Goal: Task Accomplishment & Management: Use online tool/utility

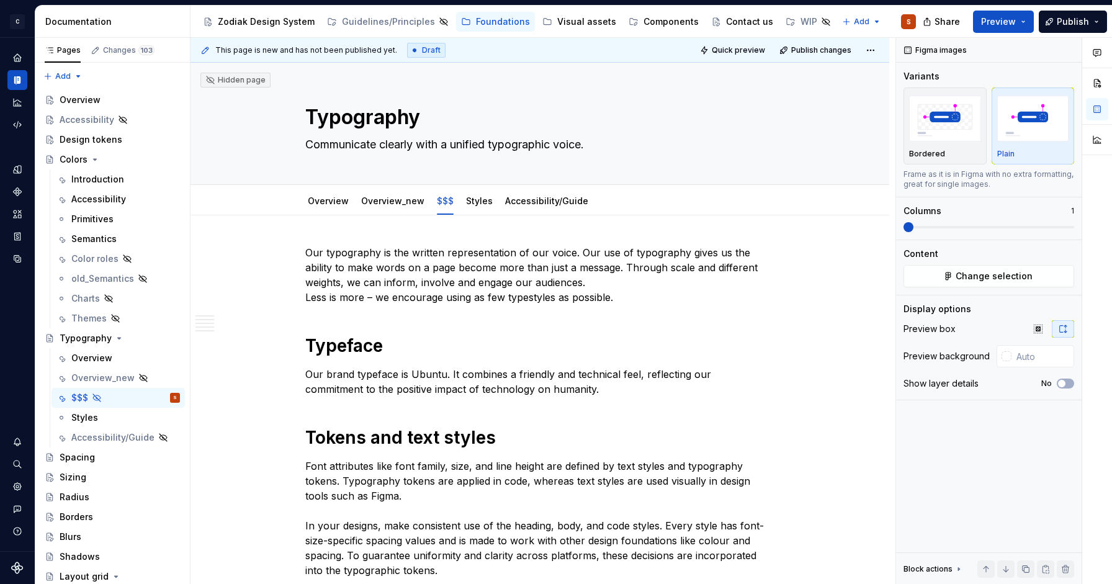
scroll to position [1104, 0]
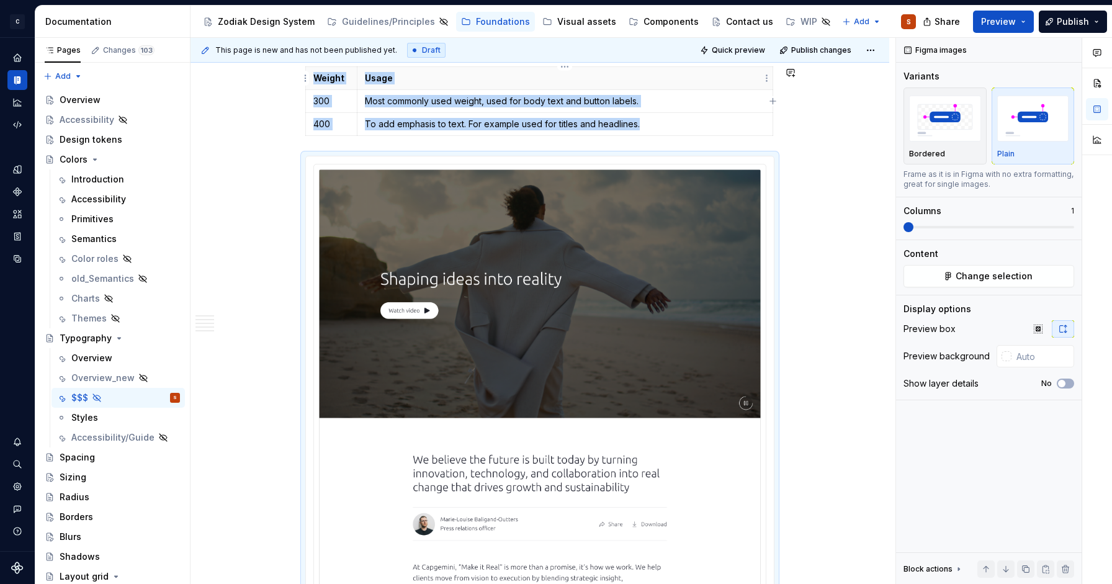
type textarea "*"
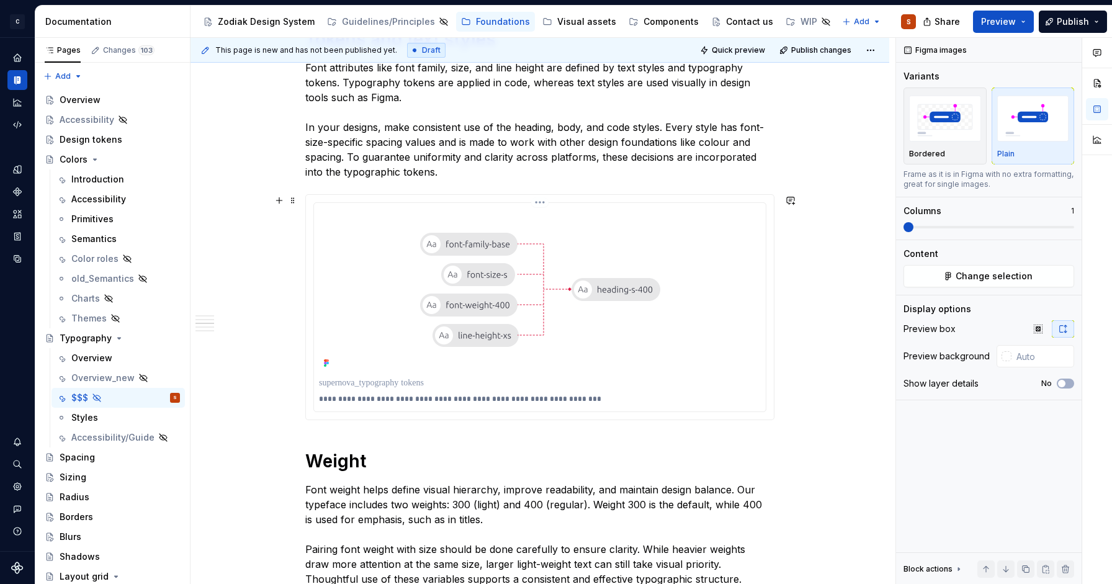
scroll to position [387, 0]
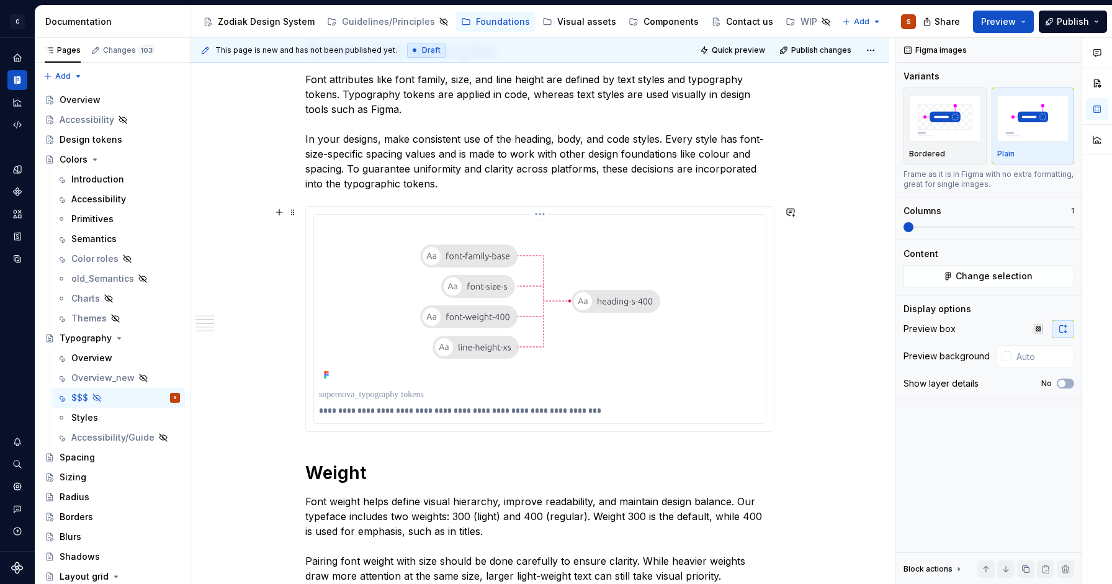
click at [371, 399] on p at bounding box center [540, 395] width 442 height 12
type input "#FFFFFF"
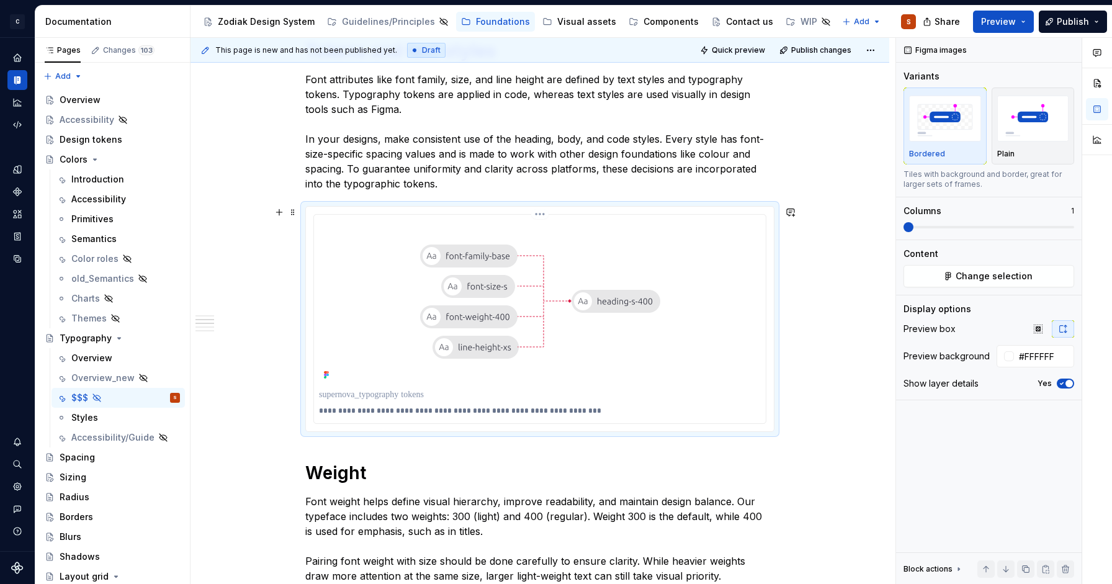
click at [371, 399] on p at bounding box center [540, 395] width 442 height 12
click at [438, 398] on p at bounding box center [540, 395] width 442 height 12
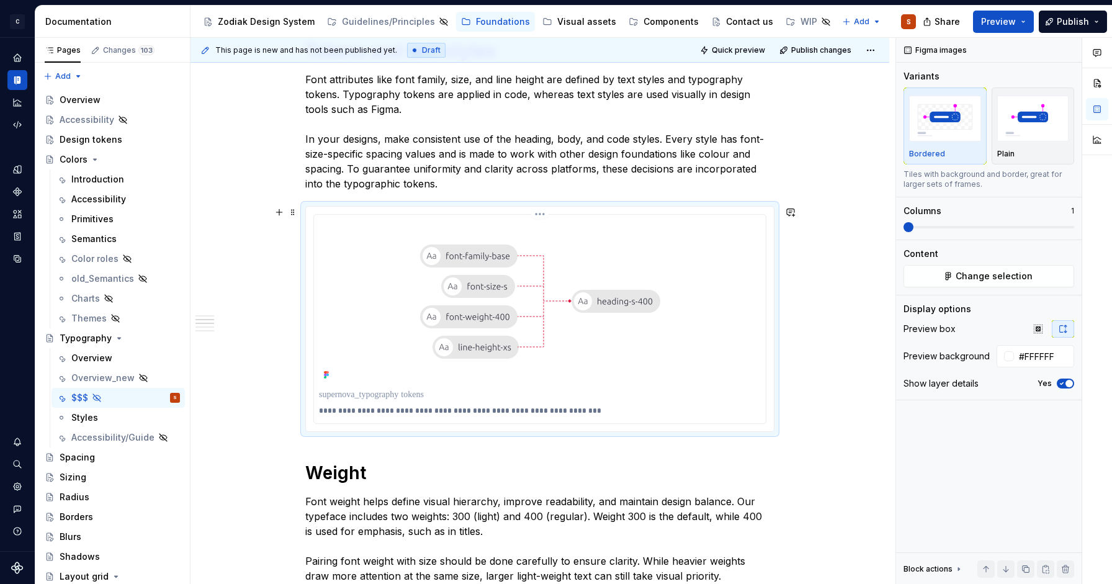
drag, startPoint x: 464, startPoint y: 395, endPoint x: 335, endPoint y: 395, distance: 129.8
click at [335, 395] on p at bounding box center [540, 395] width 442 height 12
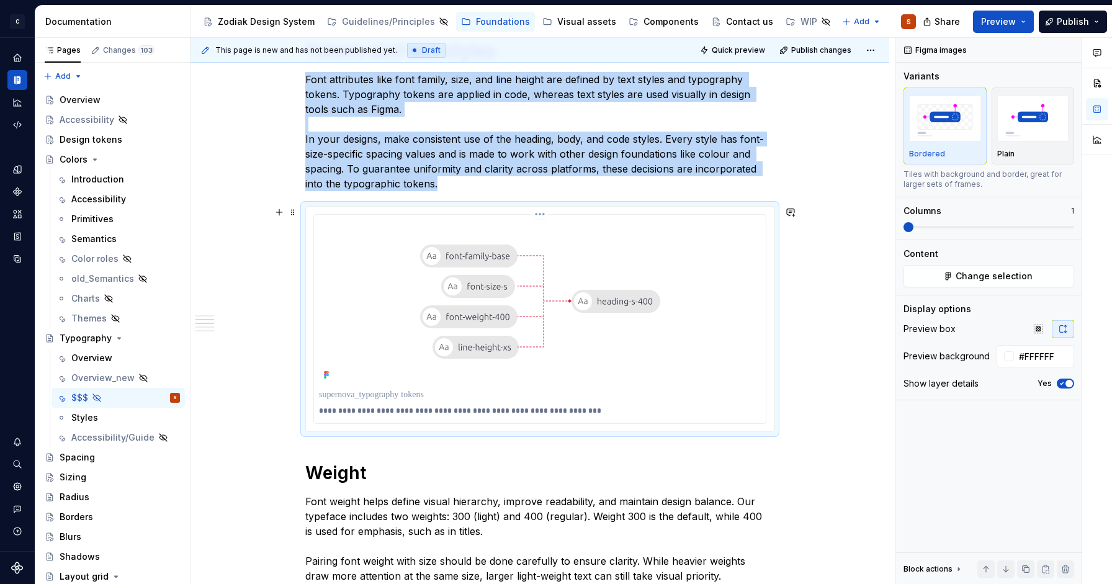
click at [708, 232] on div at bounding box center [540, 302] width 442 height 164
click at [541, 216] on html "C Capgemini S Dataset Zodiac Documentation Accessibility guide for tree Page tr…" at bounding box center [556, 292] width 1112 height 584
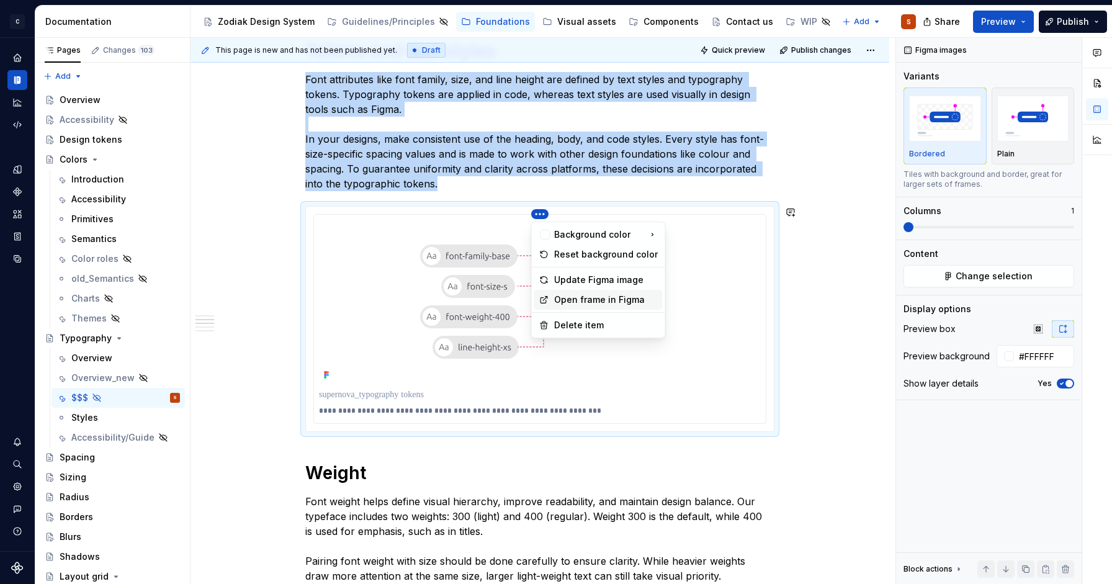
click at [613, 305] on div "Open frame in Figma" at bounding box center [606, 300] width 104 height 12
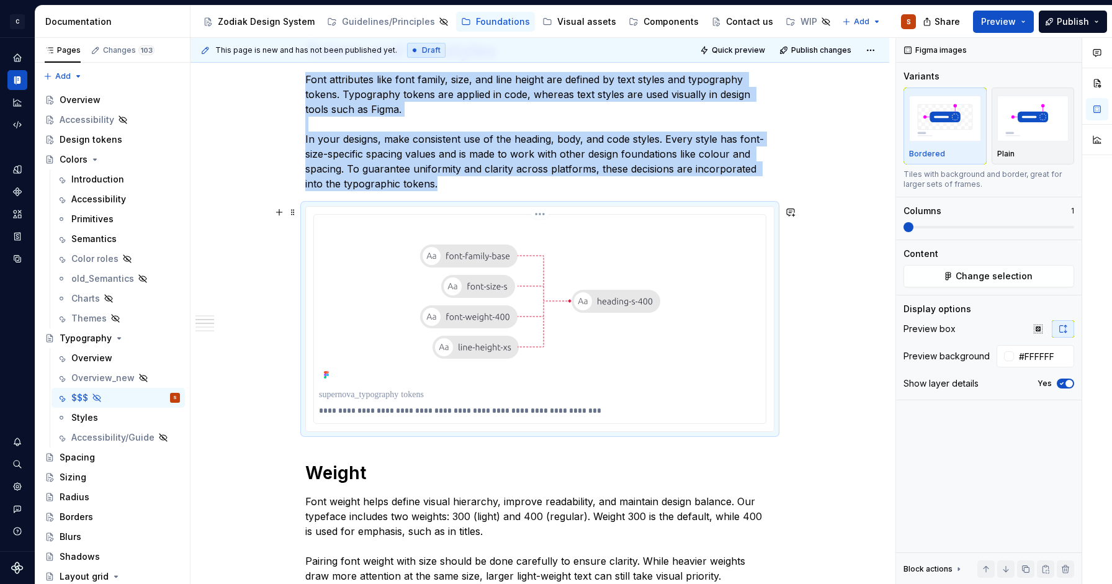
click at [397, 413] on p "**********" at bounding box center [540, 411] width 442 height 10
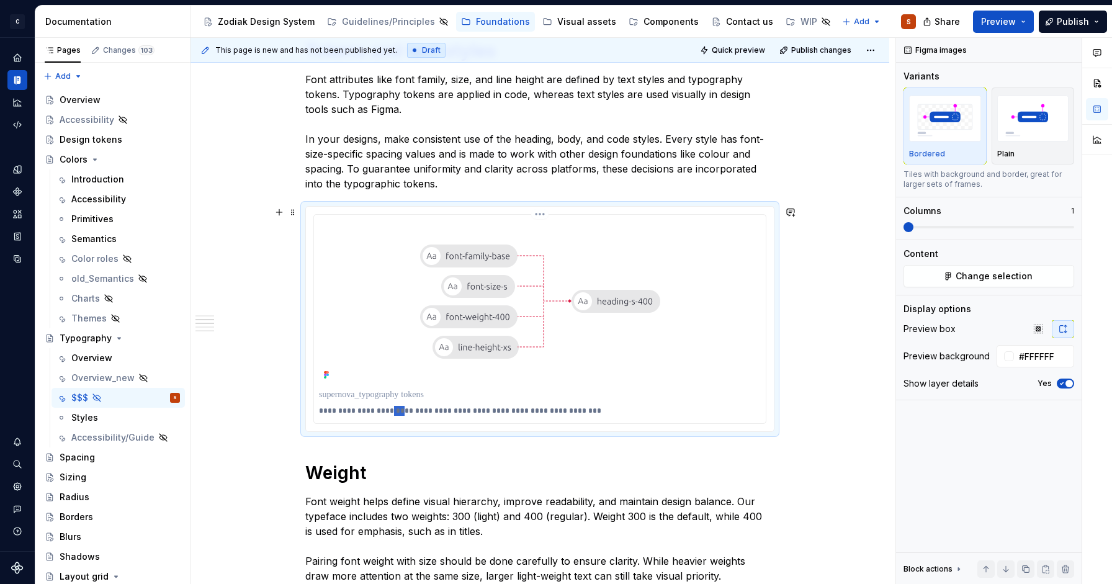
click at [397, 413] on p "**********" at bounding box center [540, 411] width 442 height 10
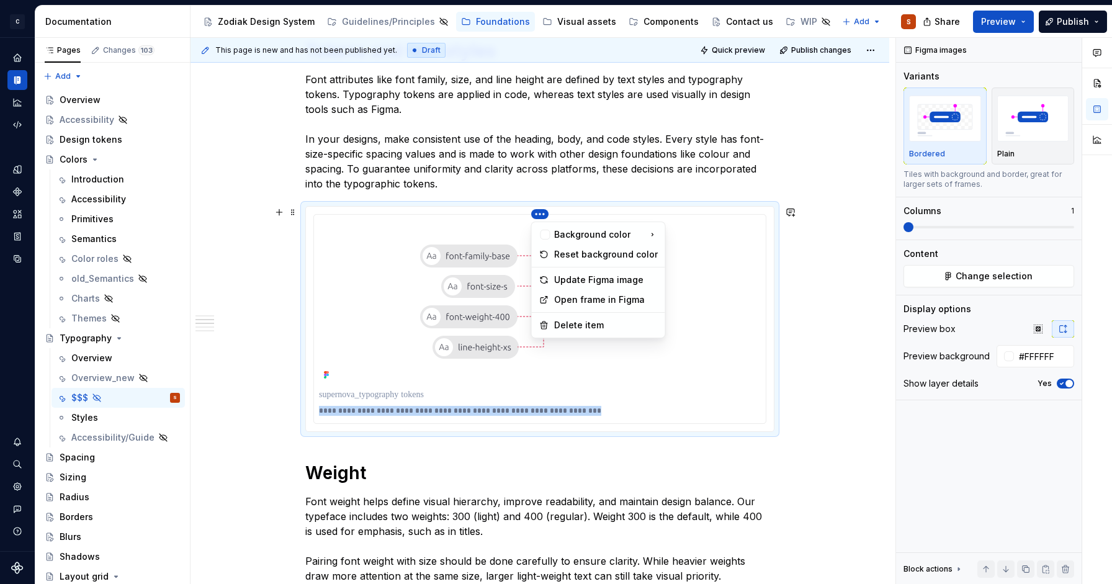
click at [542, 214] on html "C Capgemini S Dataset Zodiac Documentation Accessibility guide for tree Page tr…" at bounding box center [556, 292] width 1112 height 584
click at [589, 282] on div "Update Figma image" at bounding box center [606, 280] width 104 height 12
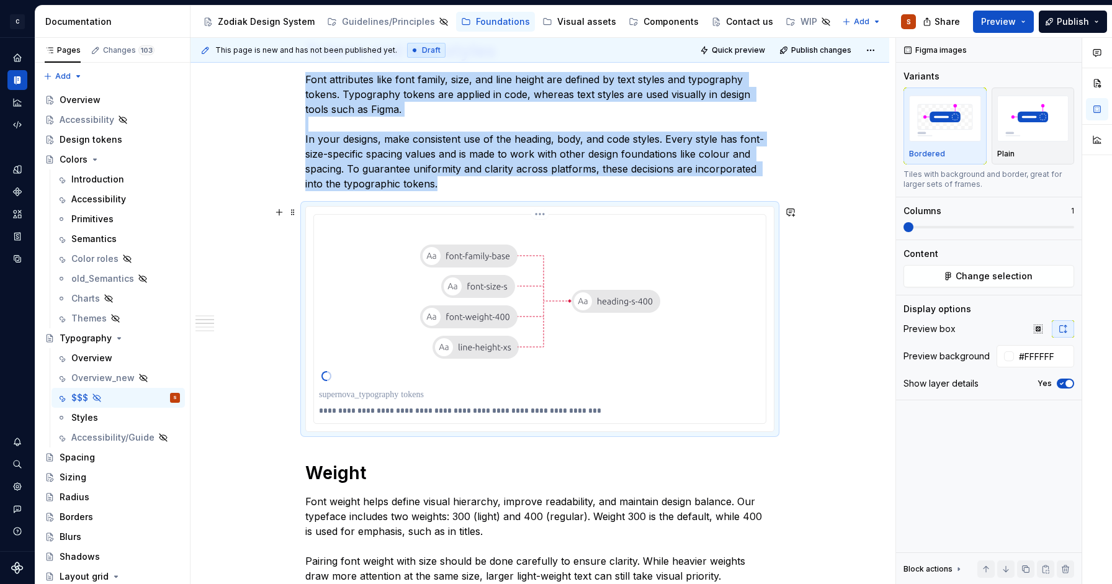
click at [682, 364] on img at bounding box center [540, 302] width 290 height 164
click at [1063, 386] on icon "button" at bounding box center [1062, 383] width 10 height 7
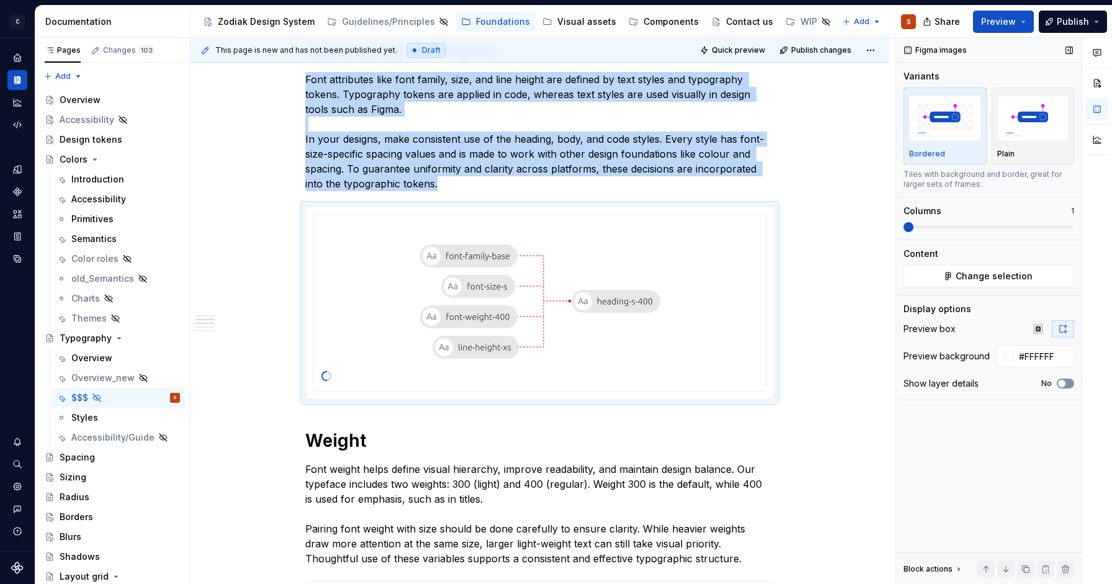
click at [1063, 386] on span "button" at bounding box center [1061, 383] width 7 height 7
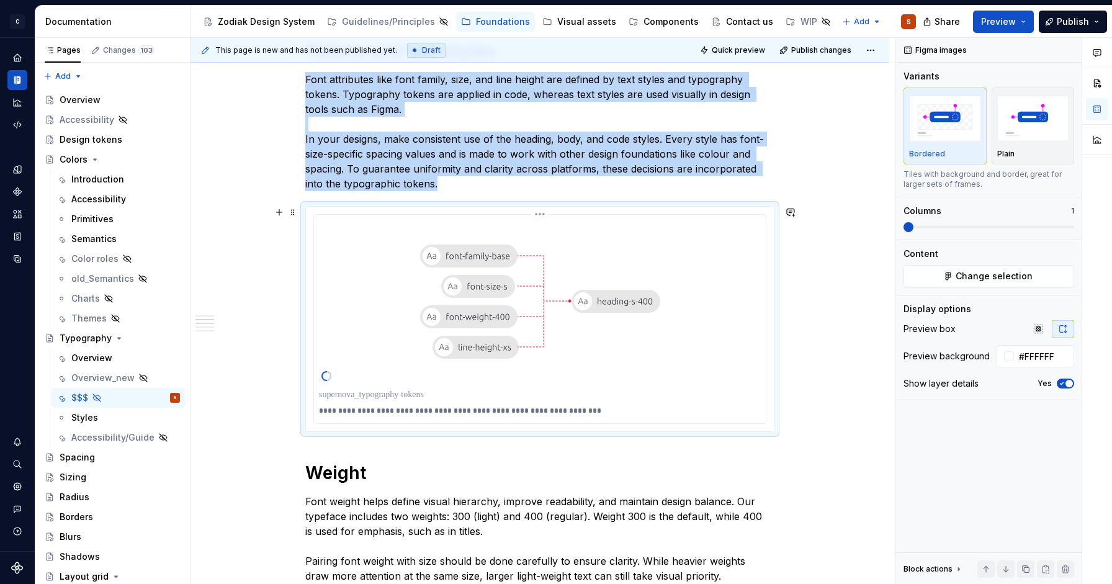
click at [476, 408] on p "**********" at bounding box center [540, 411] width 442 height 10
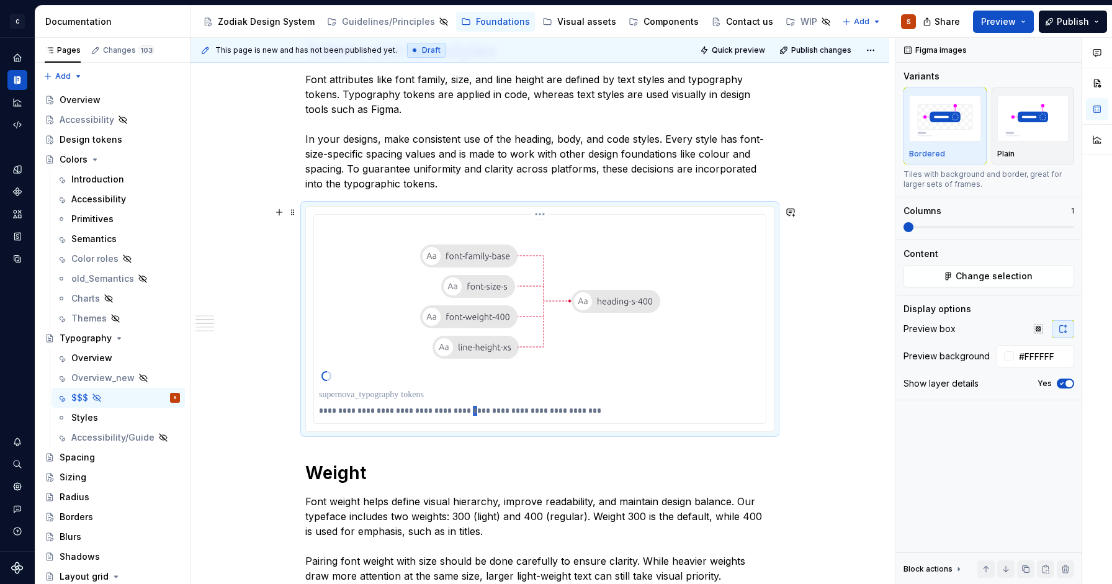
click at [476, 408] on p "**********" at bounding box center [540, 411] width 442 height 10
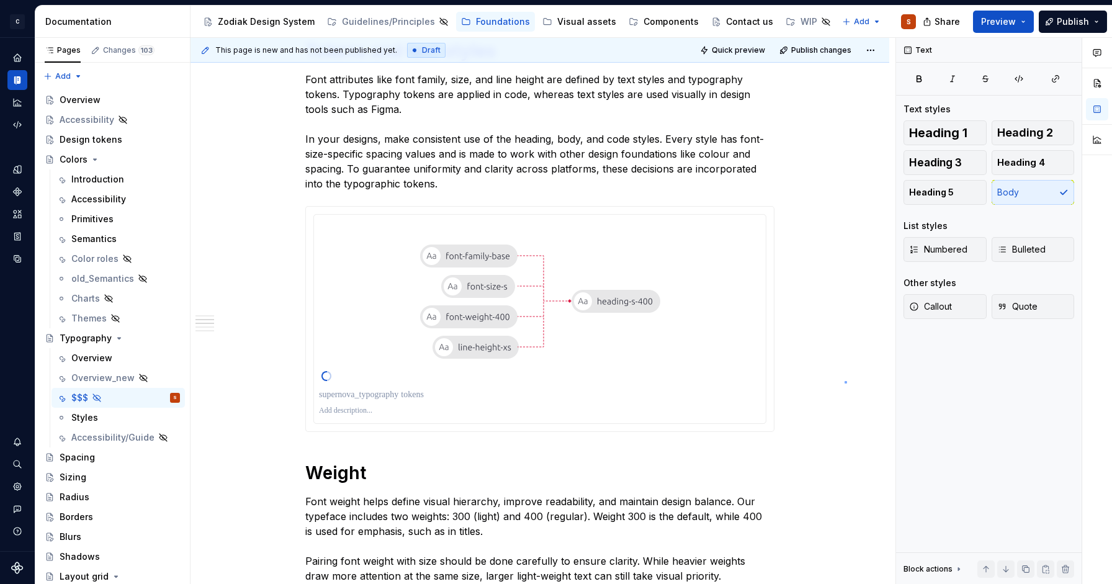
click at [845, 382] on div "This page is new and has not been published yet. Draft Quick preview Publish ch…" at bounding box center [543, 311] width 705 height 547
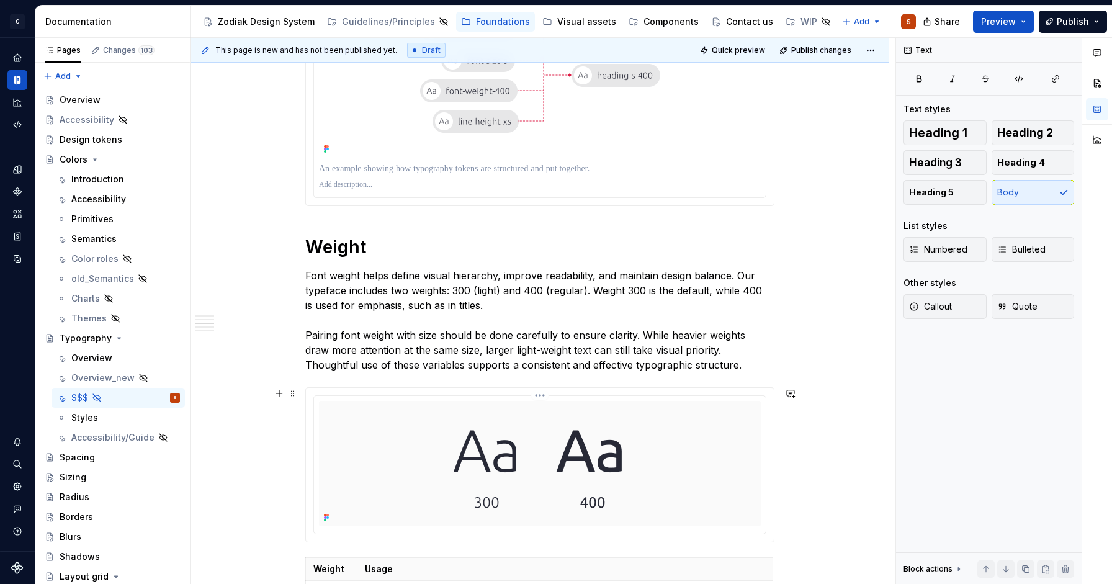
scroll to position [611, 0]
click at [1003, 25] on span "Preview" at bounding box center [999, 22] width 35 height 12
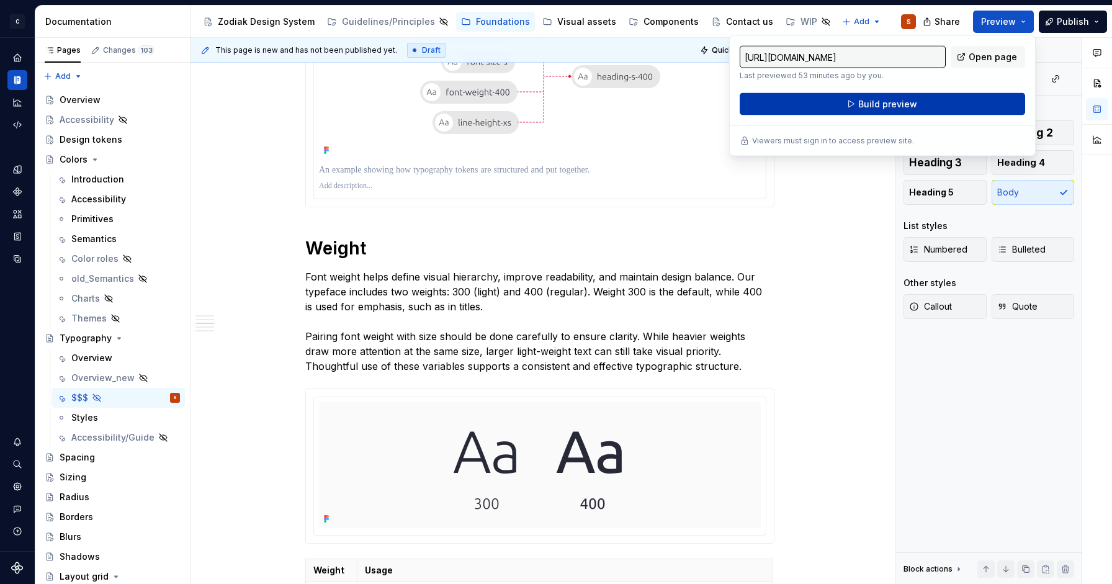
click at [961, 105] on button "Build preview" at bounding box center [883, 104] width 286 height 22
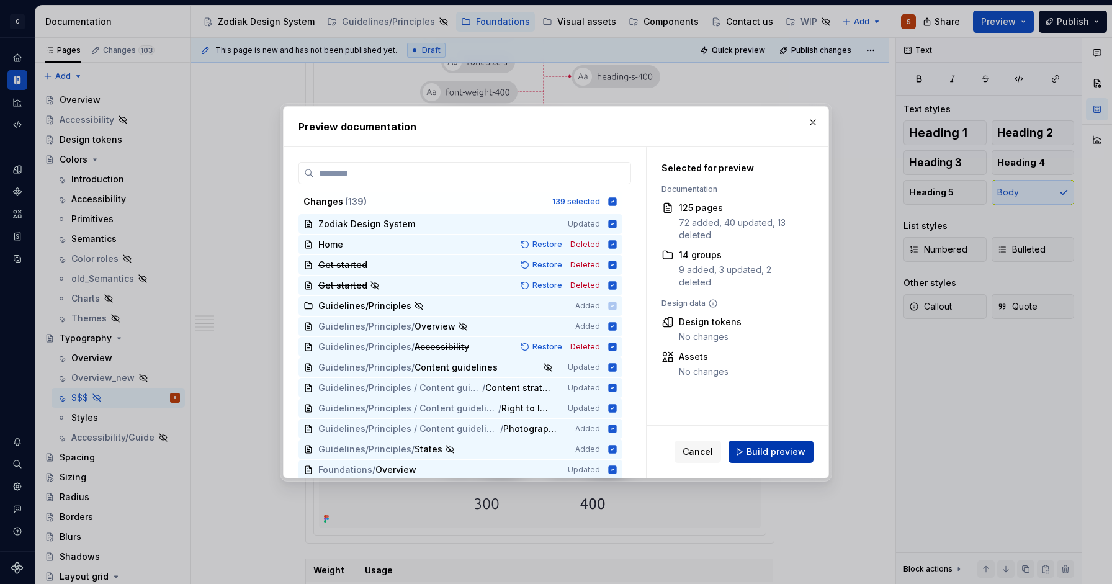
click at [773, 456] on span "Build preview" at bounding box center [776, 452] width 59 height 12
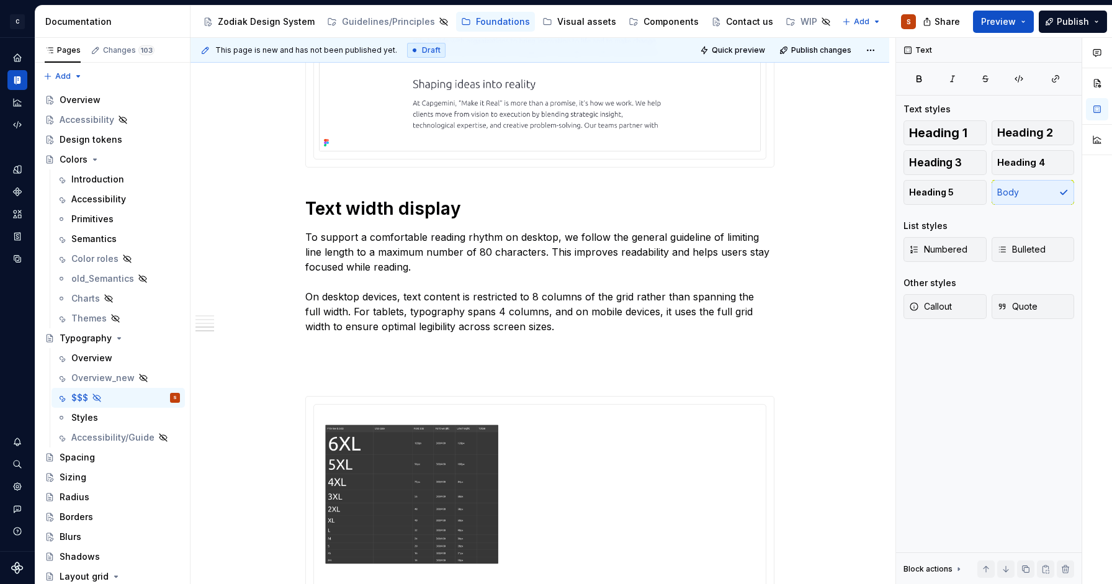
scroll to position [1700, 0]
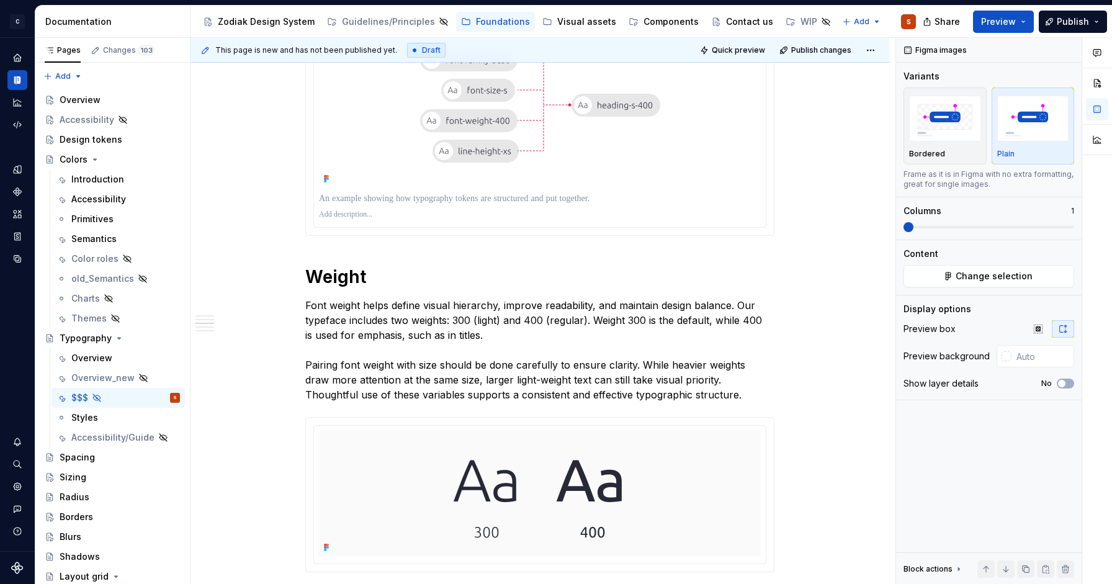
type textarea "*"
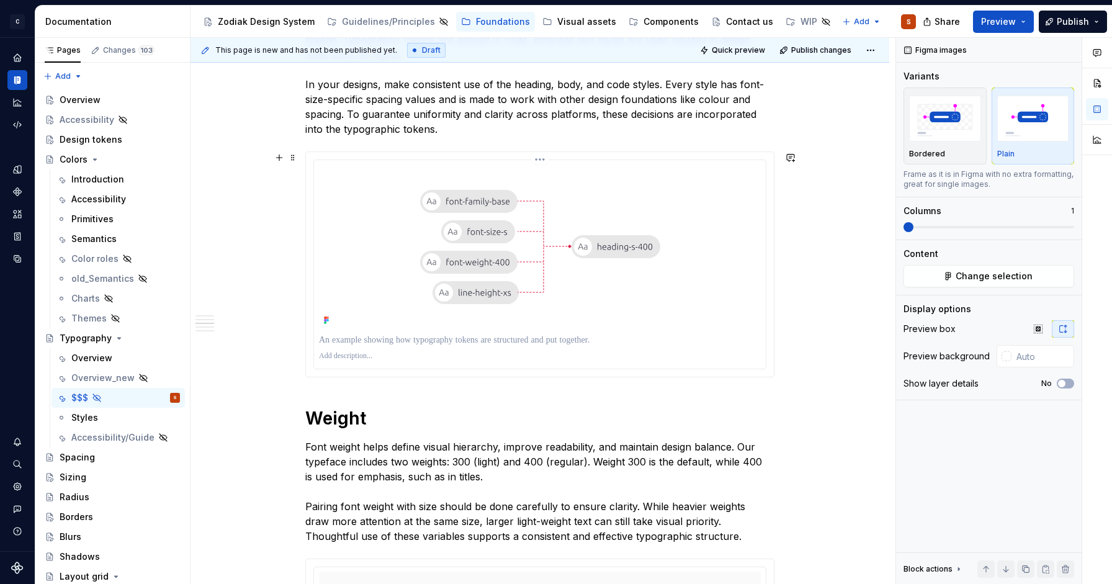
scroll to position [385, 0]
